Goal: Task Accomplishment & Management: Use online tool/utility

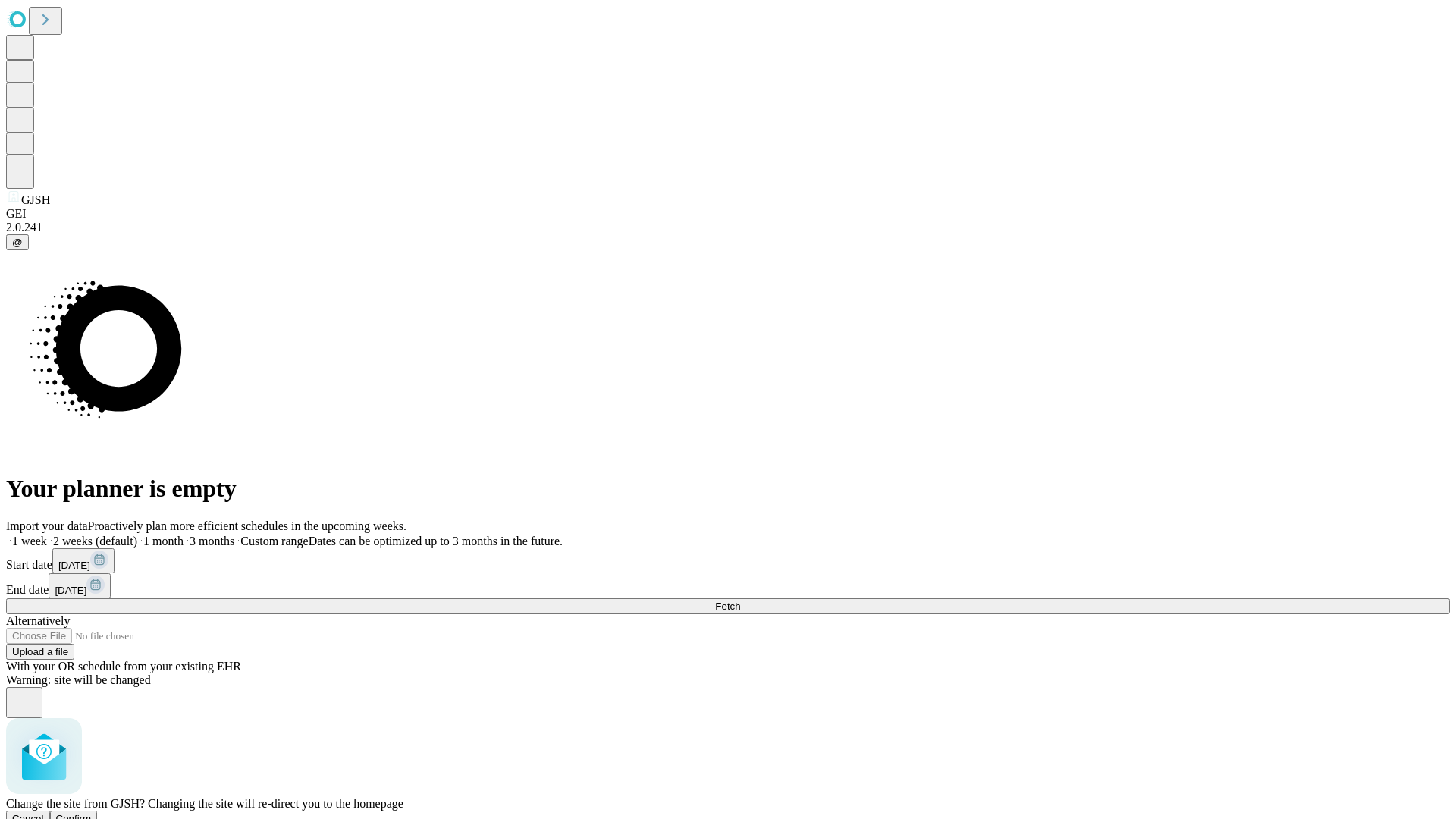
click at [92, 813] on span "Confirm" at bounding box center [73, 818] width 35 height 11
click at [137, 535] on label "2 weeks (default)" at bounding box center [92, 541] width 90 height 13
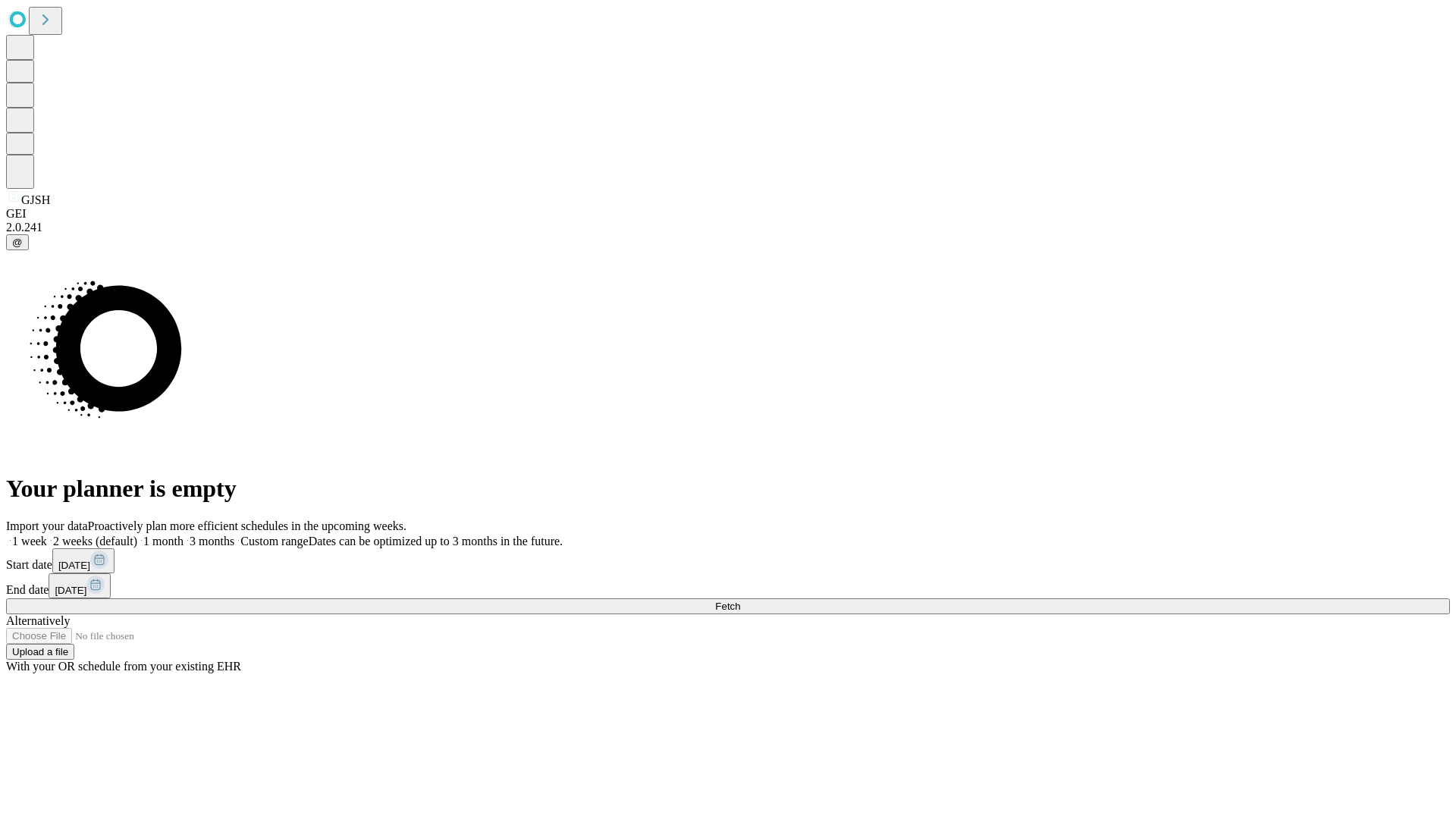
click at [740, 600] on span "Fetch" at bounding box center [727, 605] width 25 height 11
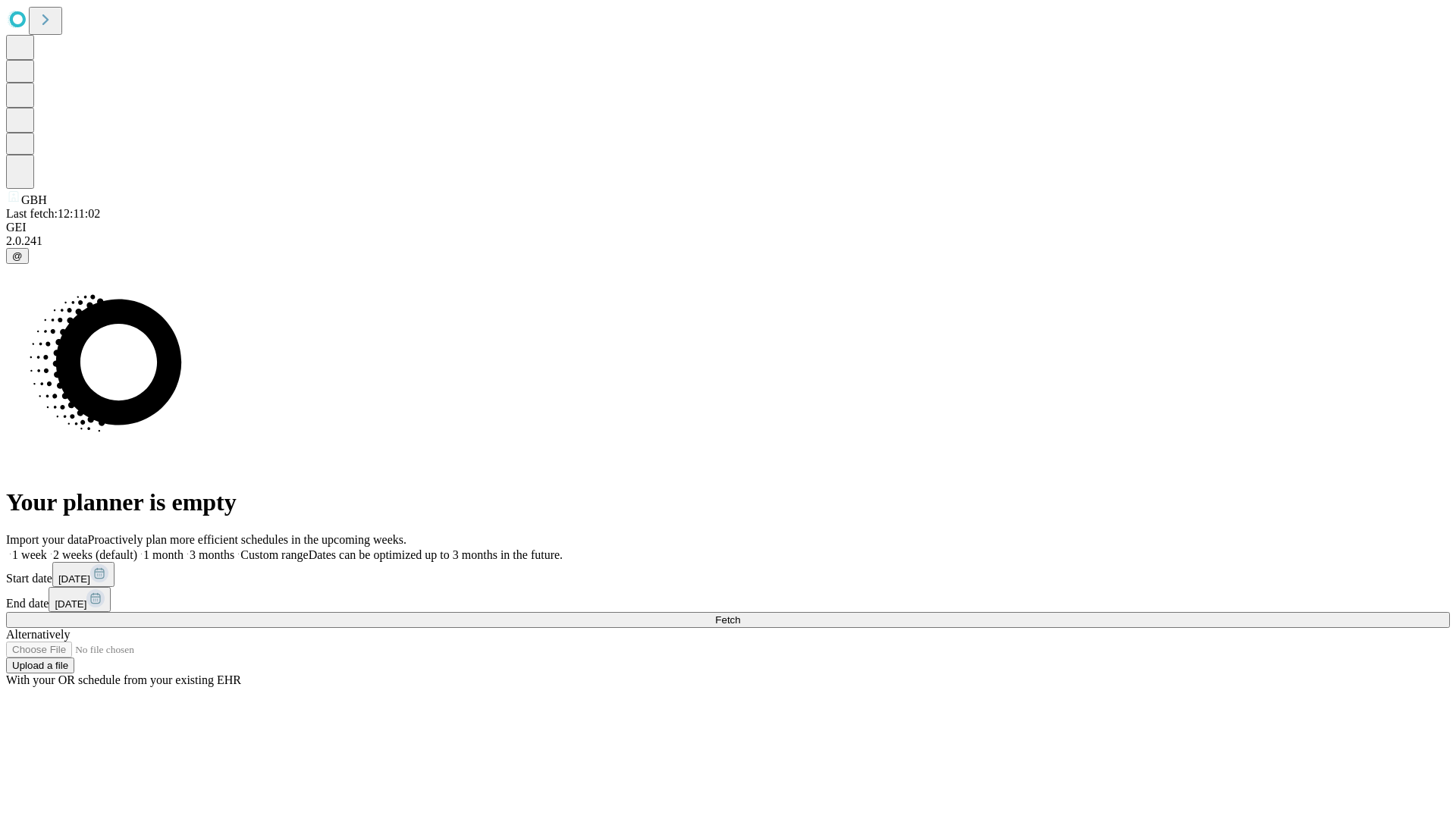
click at [740, 614] on span "Fetch" at bounding box center [727, 619] width 25 height 11
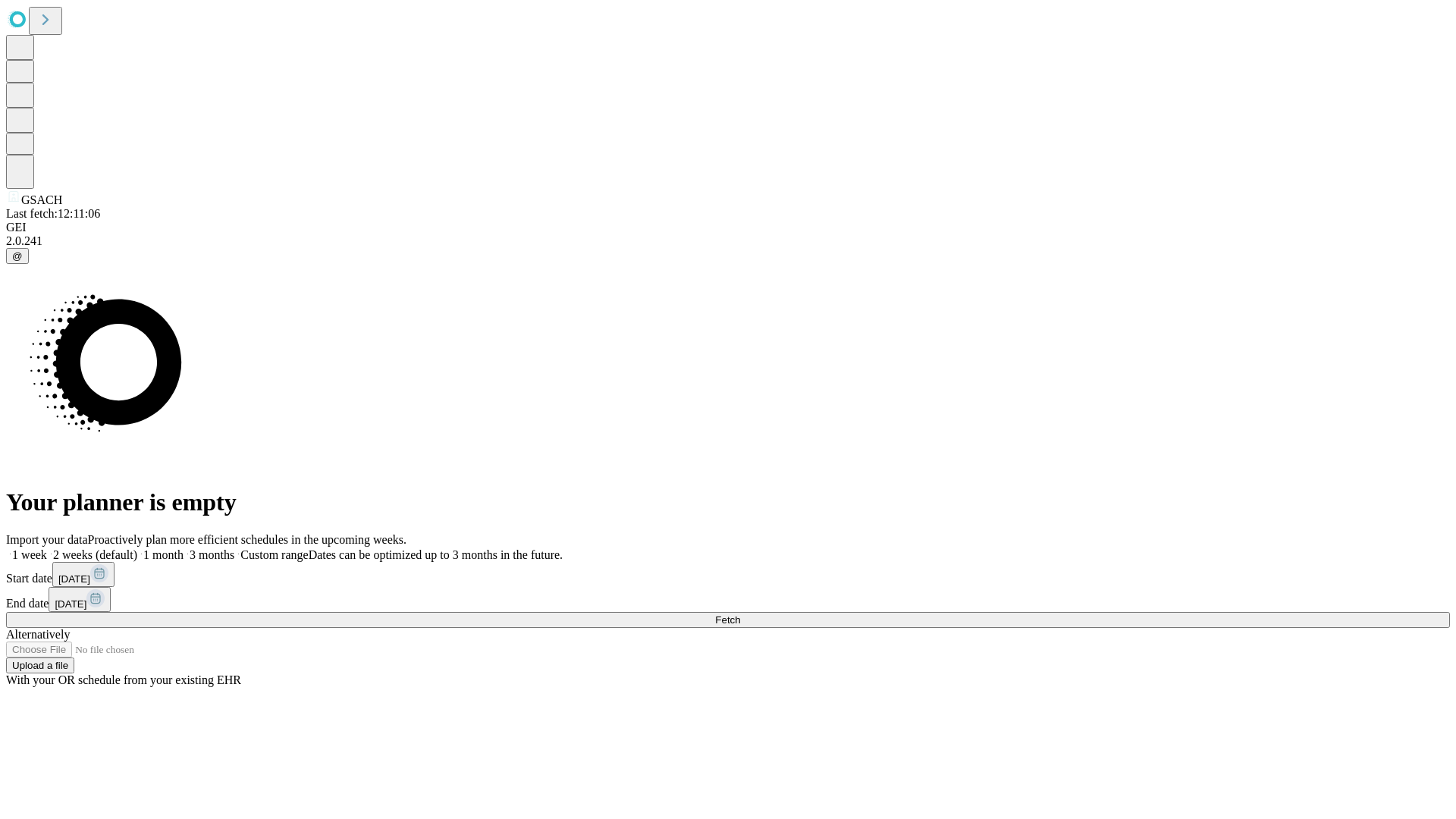
click at [137, 549] on label "2 weeks (default)" at bounding box center [92, 555] width 90 height 13
click at [740, 614] on span "Fetch" at bounding box center [727, 619] width 25 height 11
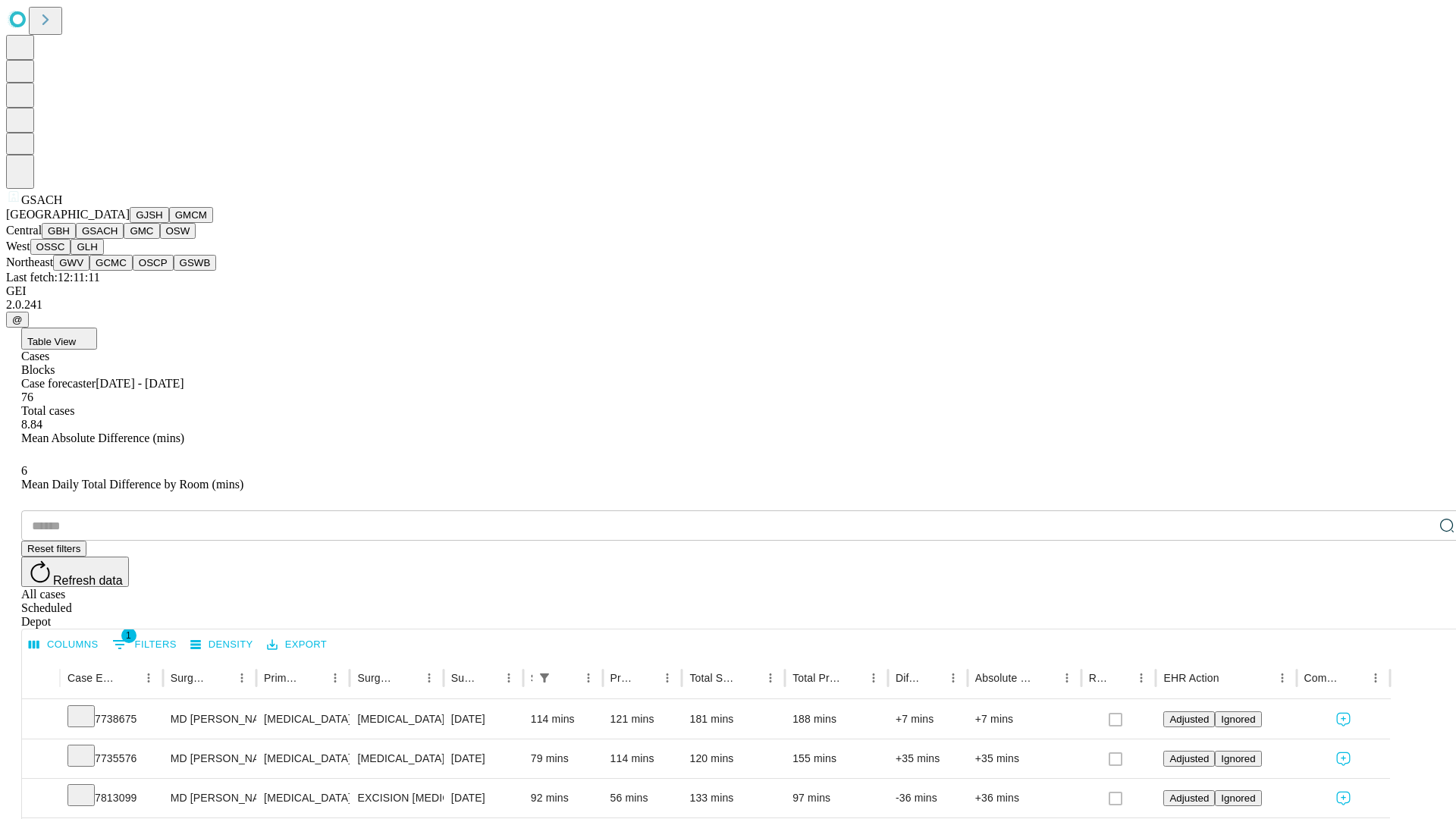
click at [124, 239] on button "GMC" at bounding box center [141, 231] width 35 height 16
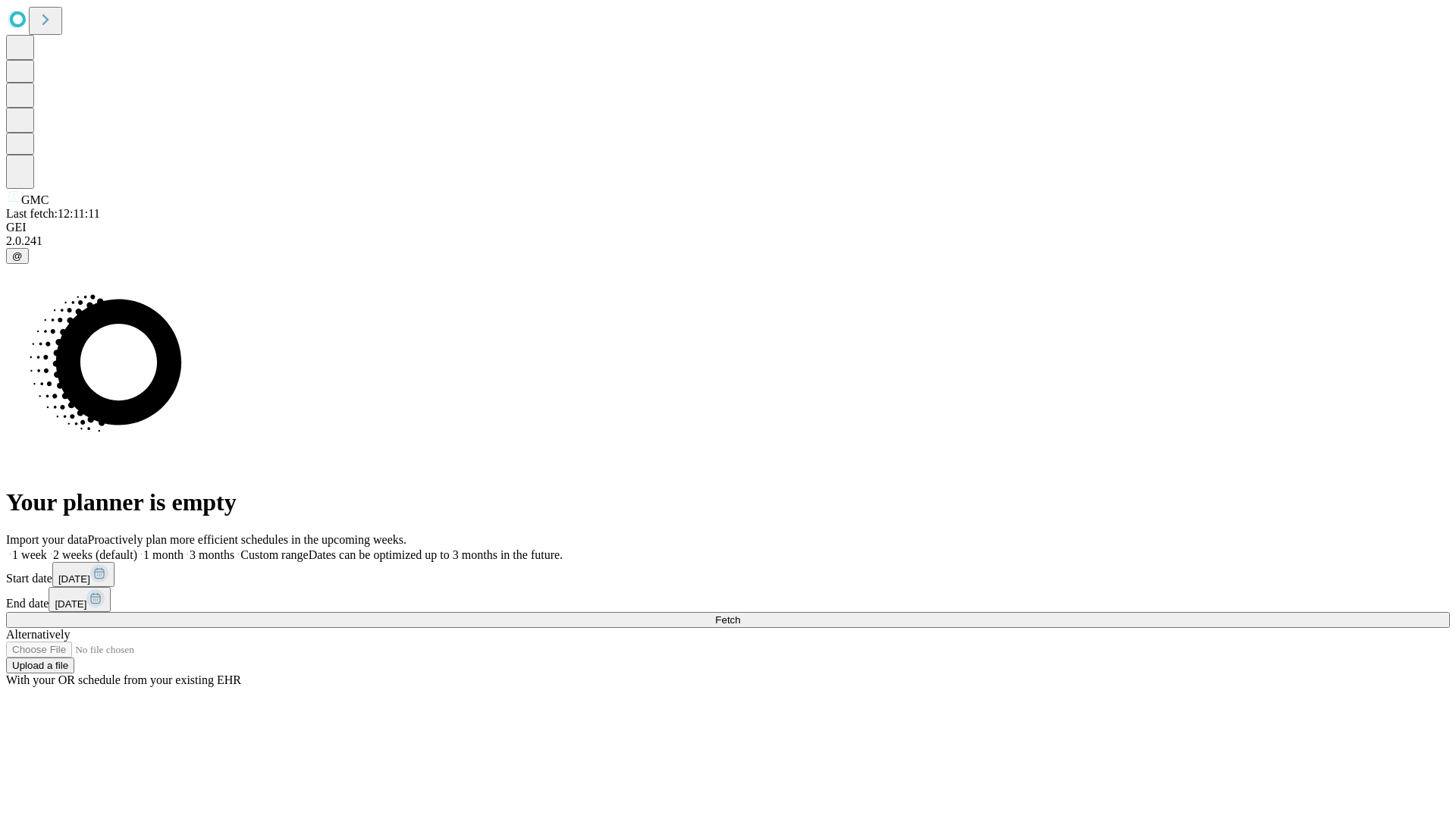
click at [137, 549] on label "2 weeks (default)" at bounding box center [92, 555] width 90 height 13
click at [740, 614] on span "Fetch" at bounding box center [727, 619] width 25 height 11
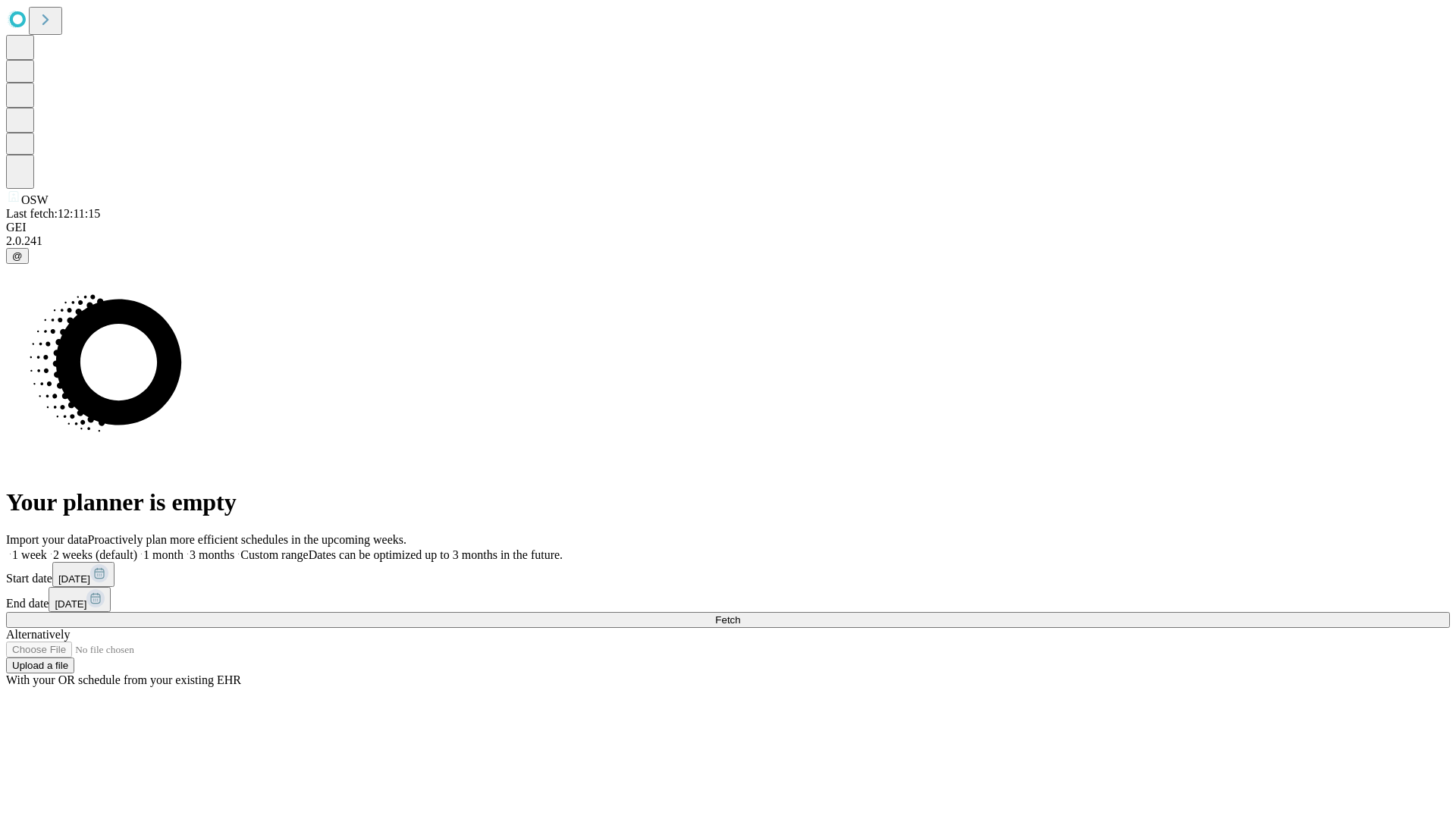
click at [137, 549] on label "2 weeks (default)" at bounding box center [92, 555] width 90 height 13
click at [740, 614] on span "Fetch" at bounding box center [727, 619] width 25 height 11
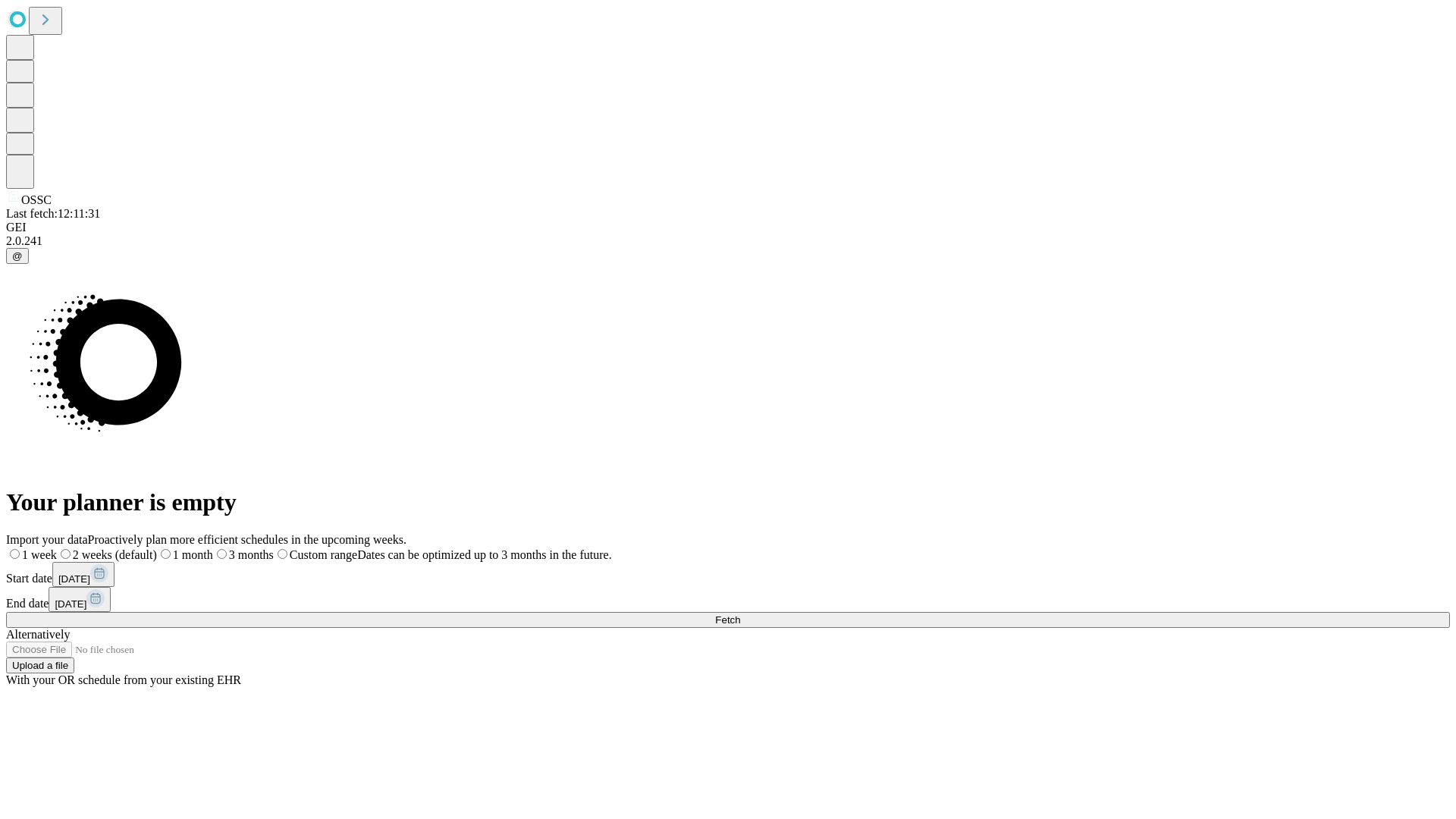
click at [157, 549] on label "2 weeks (default)" at bounding box center [107, 555] width 100 height 13
click at [740, 614] on span "Fetch" at bounding box center [727, 619] width 25 height 11
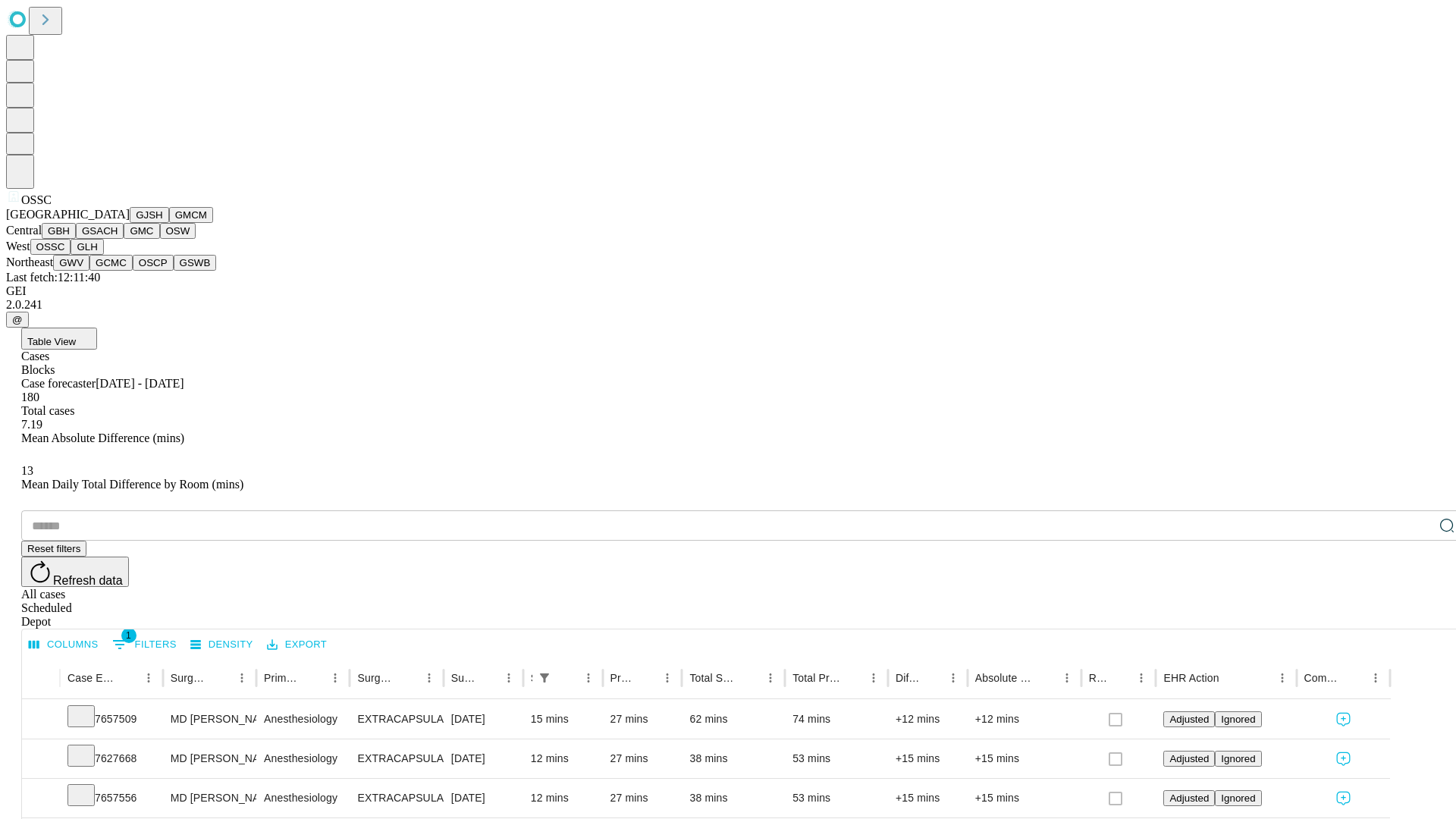
click at [103, 255] on button "GLH" at bounding box center [87, 246] width 33 height 16
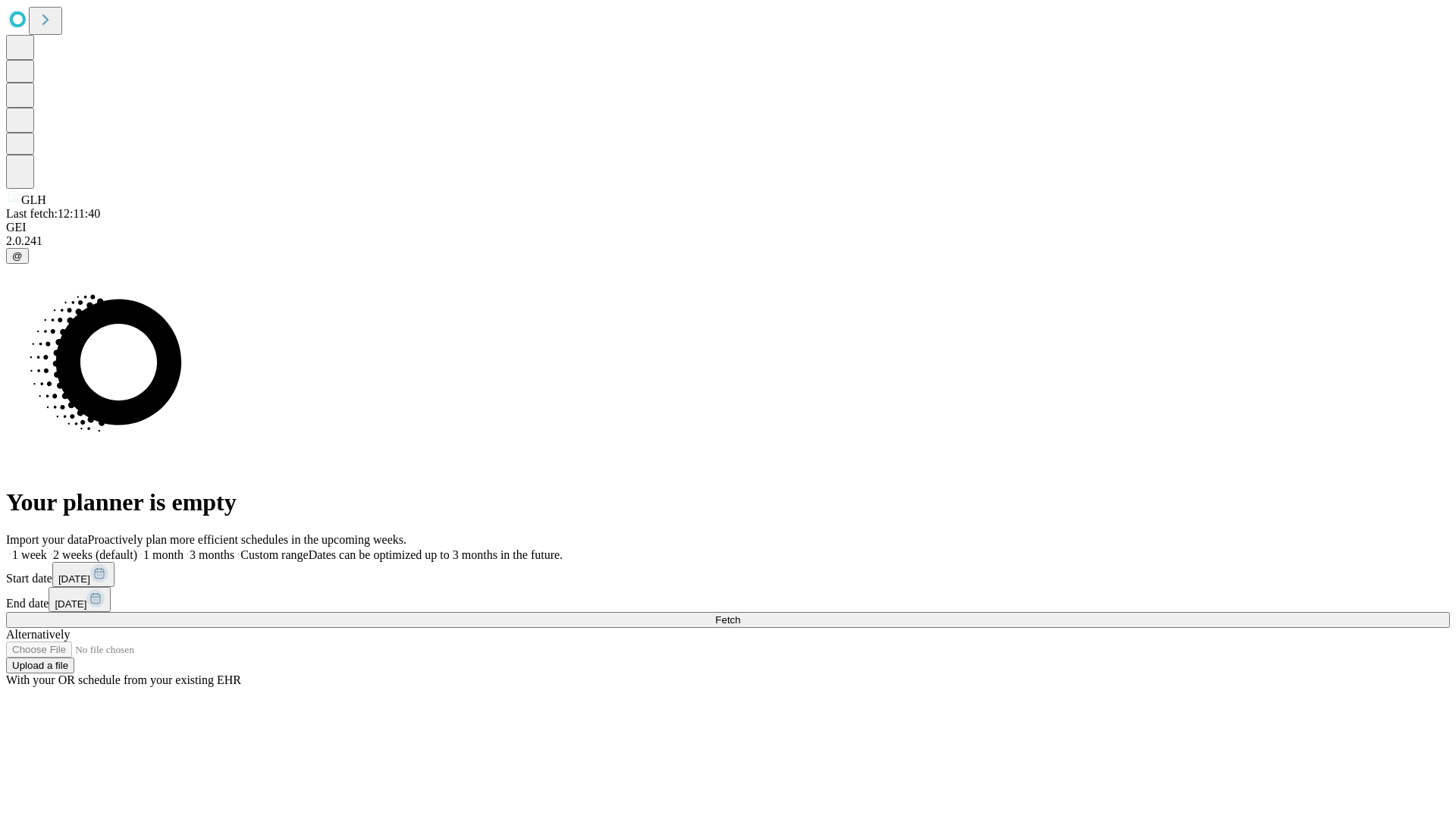
click at [137, 549] on label "2 weeks (default)" at bounding box center [92, 555] width 90 height 13
click at [740, 614] on span "Fetch" at bounding box center [727, 619] width 25 height 11
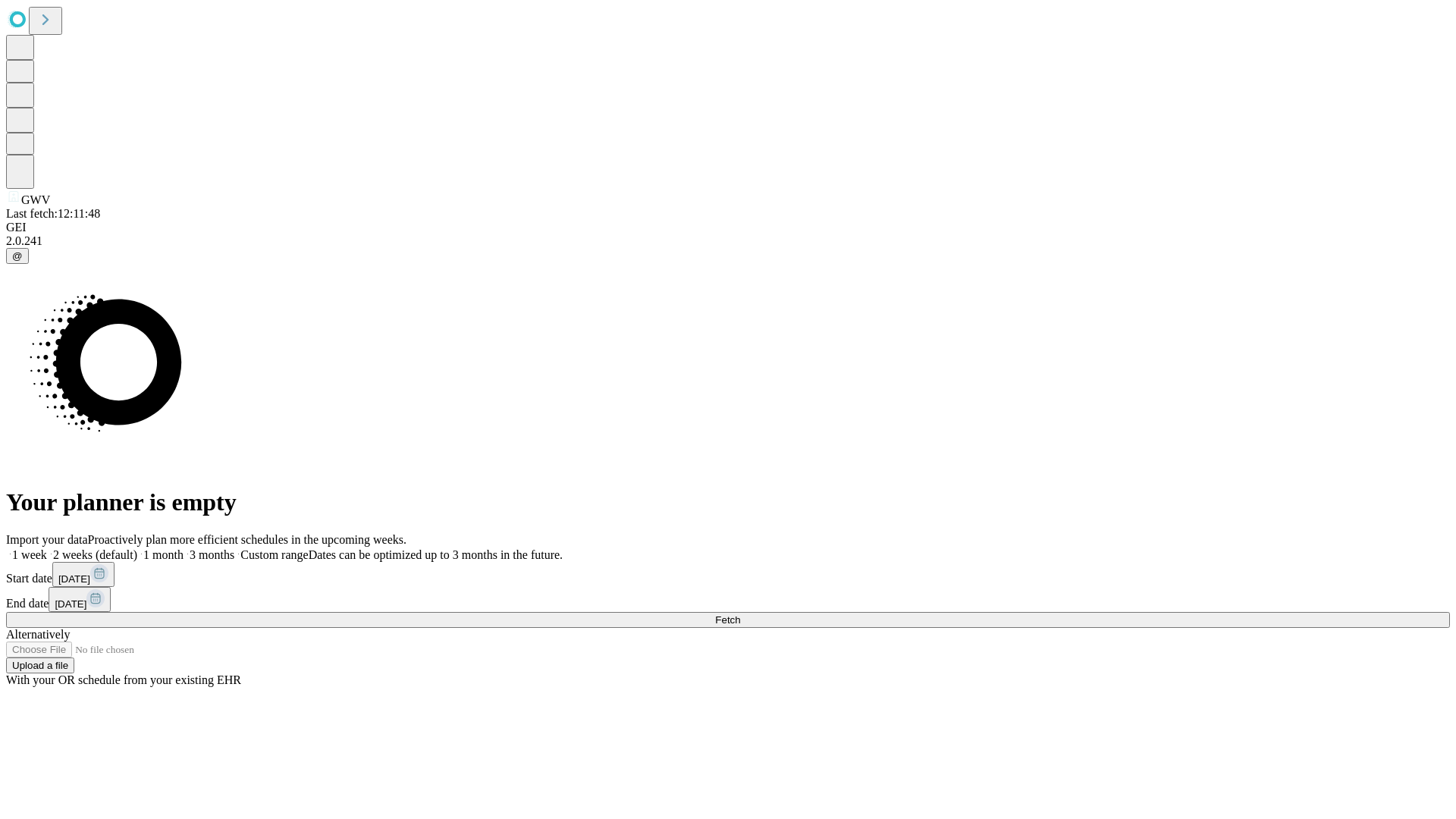
click at [137, 549] on label "2 weeks (default)" at bounding box center [92, 555] width 90 height 13
click at [740, 614] on span "Fetch" at bounding box center [727, 619] width 25 height 11
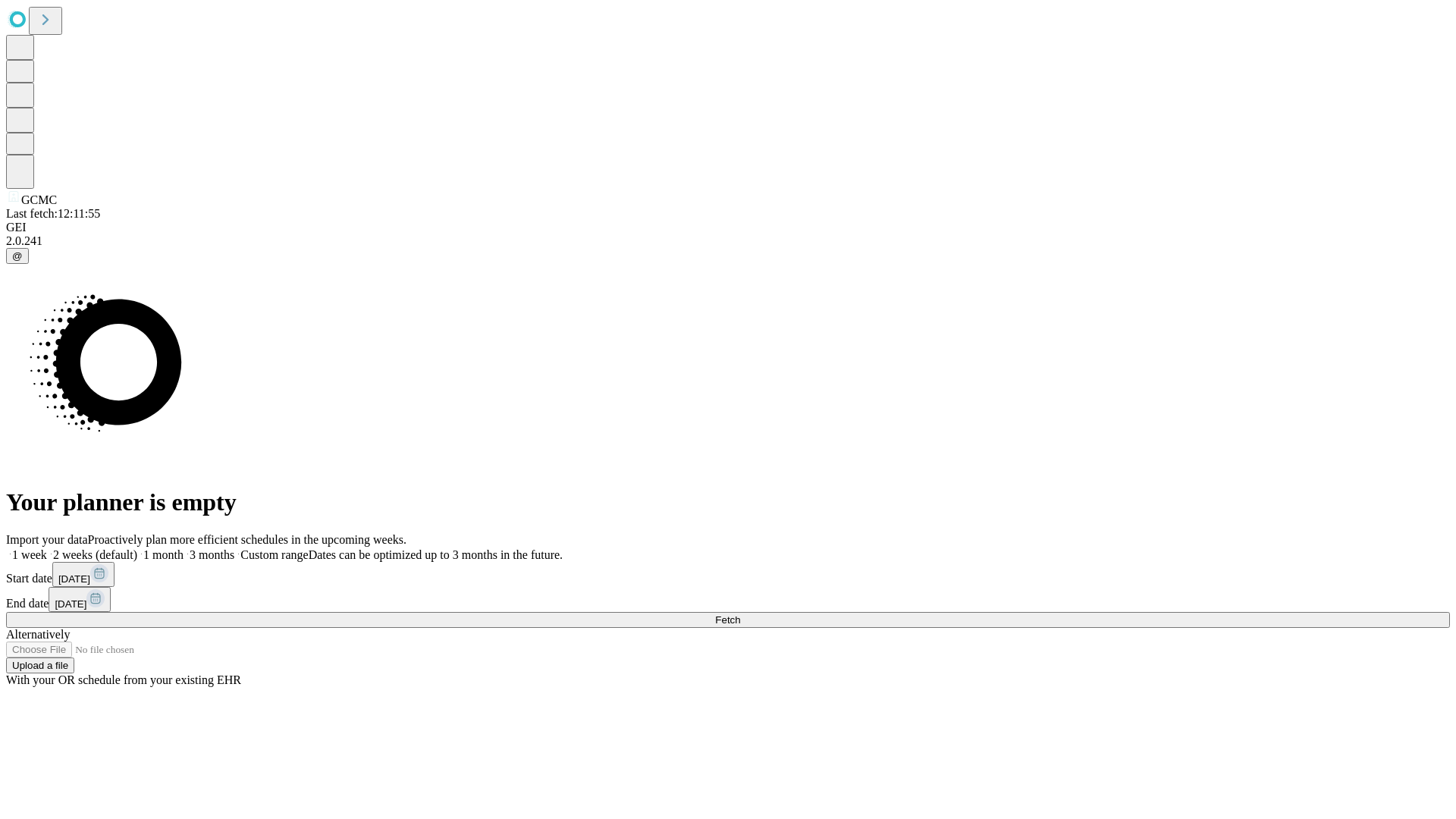
click at [137, 549] on label "2 weeks (default)" at bounding box center [92, 555] width 90 height 13
click at [740, 614] on span "Fetch" at bounding box center [727, 619] width 25 height 11
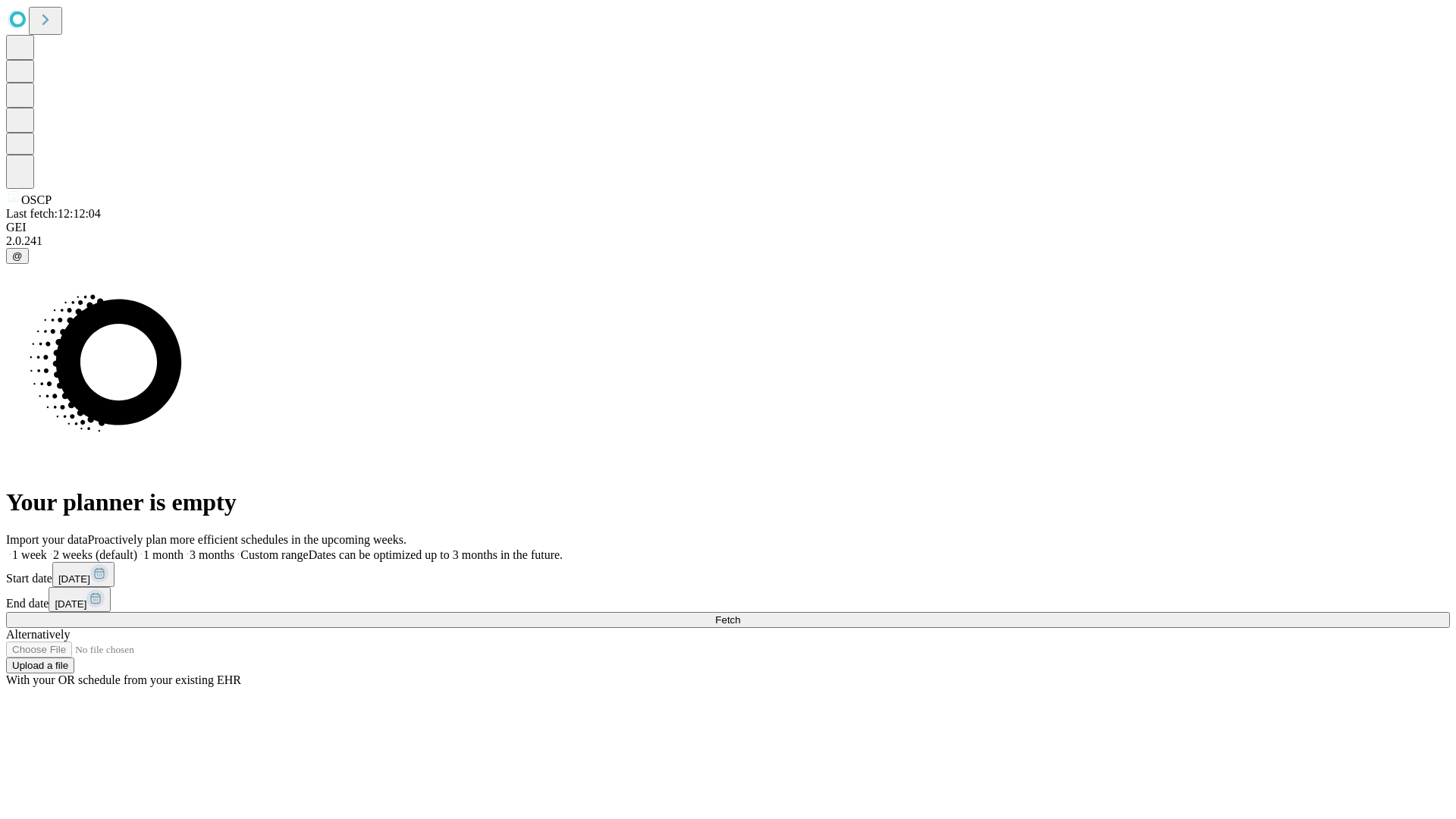
click at [137, 549] on label "2 weeks (default)" at bounding box center [92, 555] width 90 height 13
click at [740, 614] on span "Fetch" at bounding box center [727, 619] width 25 height 11
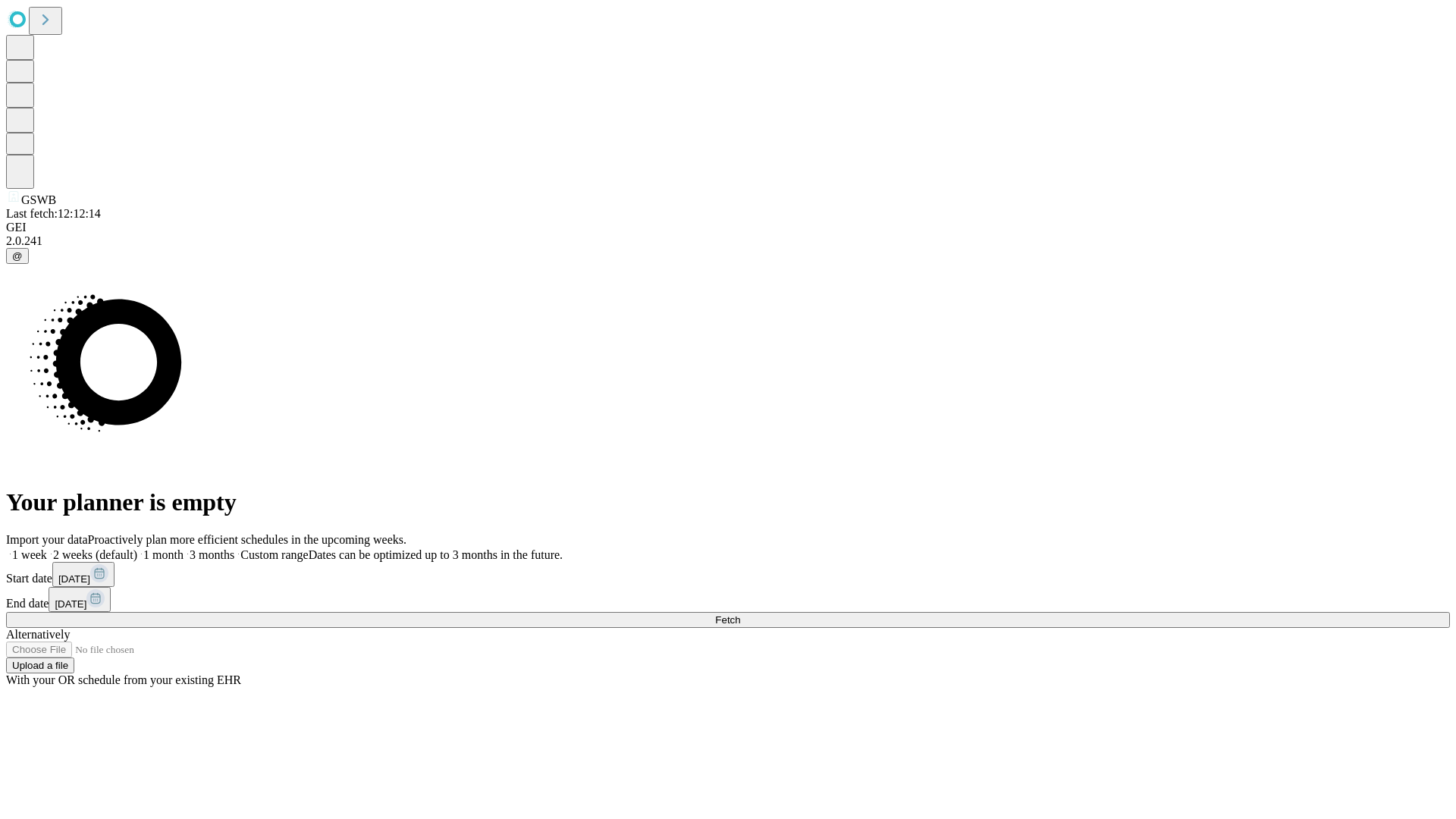
click at [137, 549] on label "2 weeks (default)" at bounding box center [92, 555] width 90 height 13
click at [740, 614] on span "Fetch" at bounding box center [727, 619] width 25 height 11
